Goal: Entertainment & Leisure: Consume media (video, audio)

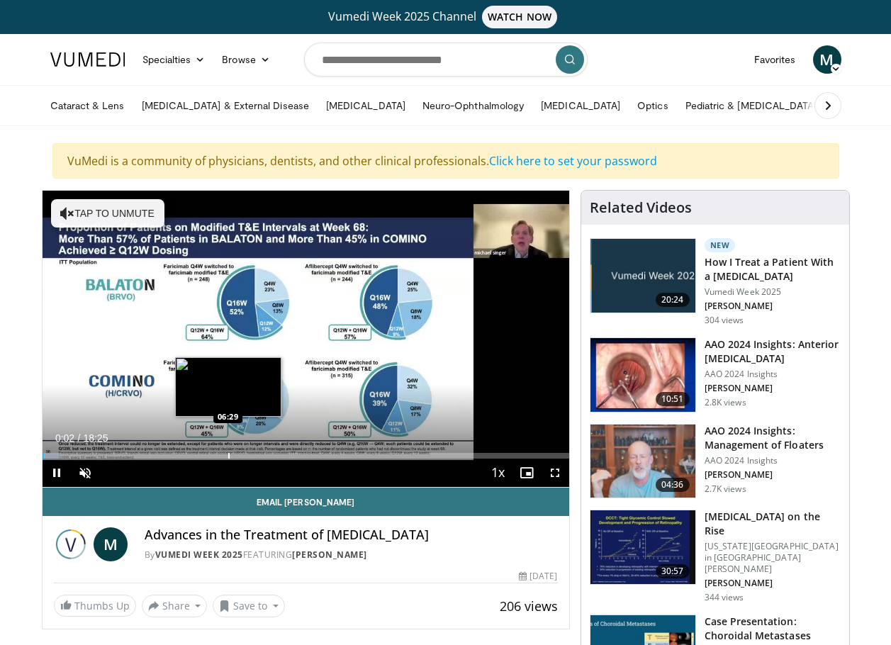
click at [230, 452] on div "Loaded : 3.59% 00:02 06:29" at bounding box center [306, 451] width 527 height 13
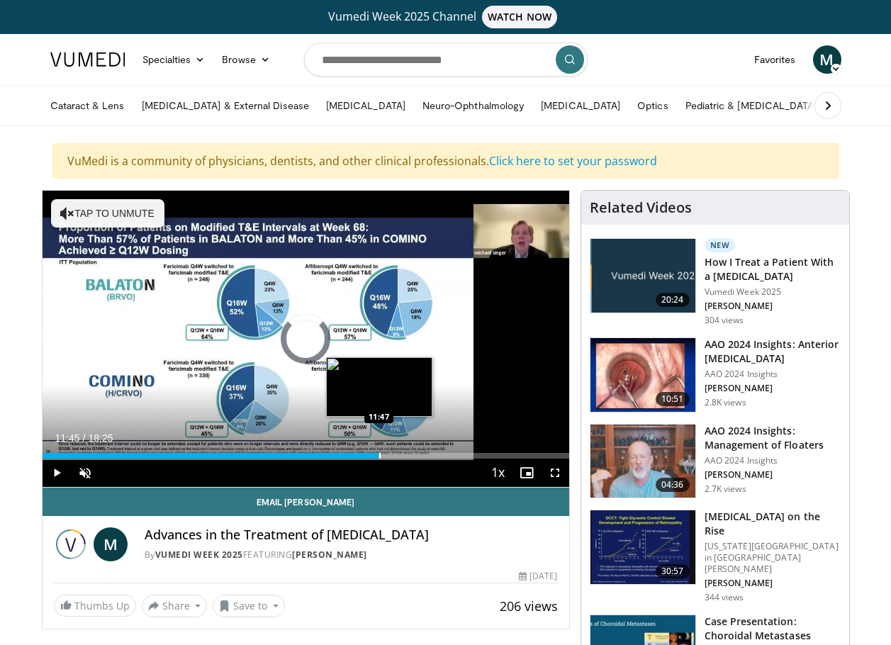
click at [377, 454] on div "Loaded : 41.64% 06:39 11:47" at bounding box center [306, 456] width 527 height 6
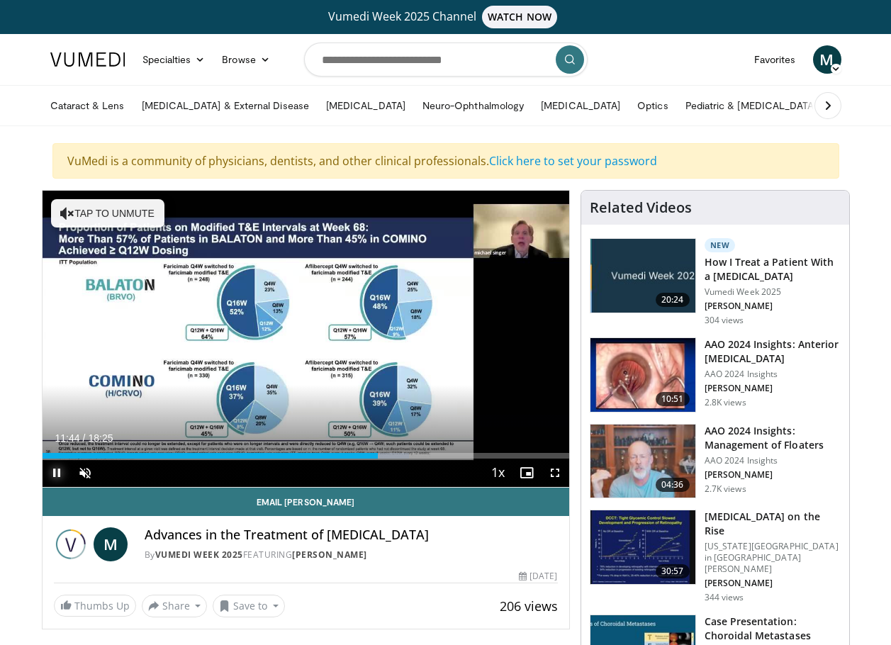
click at [65, 459] on span "Video Player" at bounding box center [57, 473] width 28 height 28
